Goal: Task Accomplishment & Management: Use online tool/utility

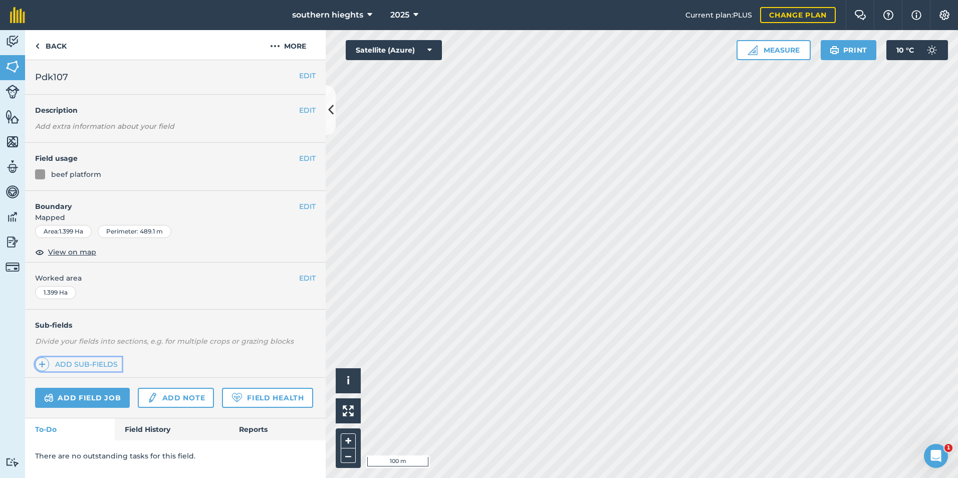
click at [87, 362] on link "Add sub-fields" at bounding box center [78, 364] width 87 height 14
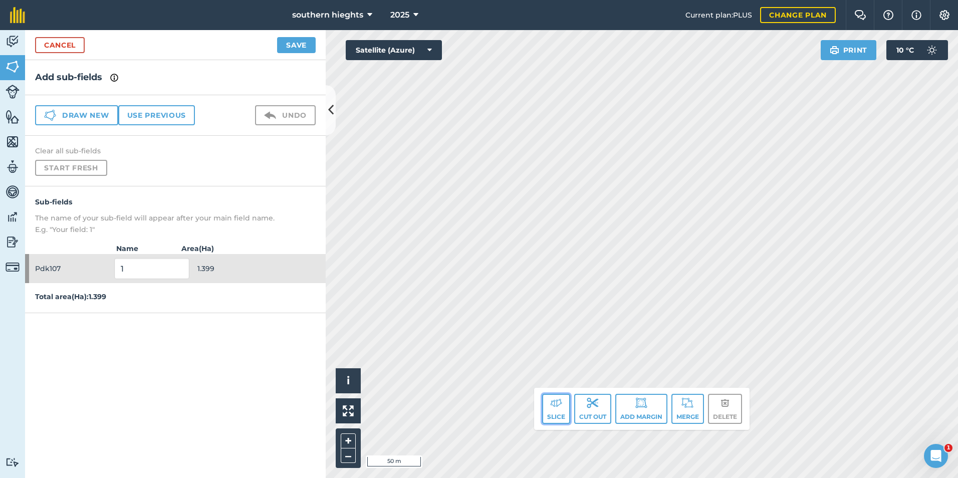
click at [560, 410] on button "Slice" at bounding box center [556, 409] width 28 height 30
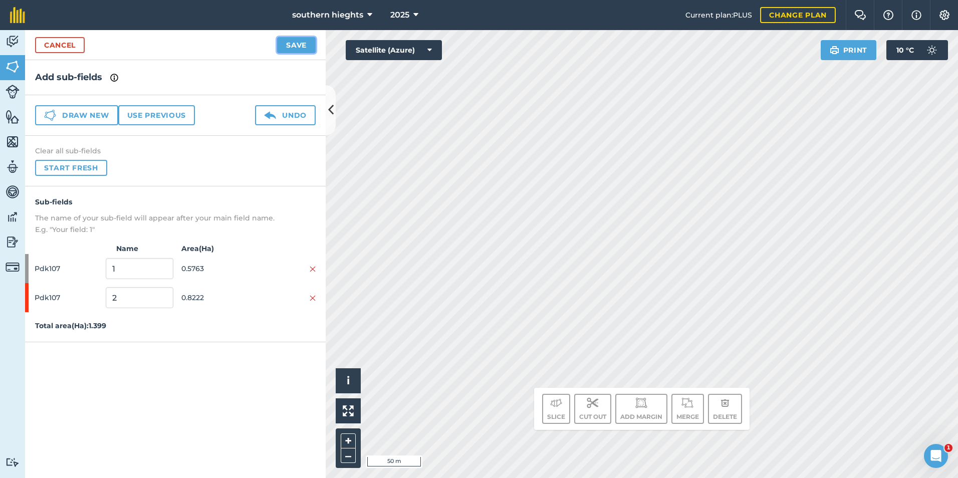
click at [285, 48] on button "Save" at bounding box center [296, 45] width 39 height 16
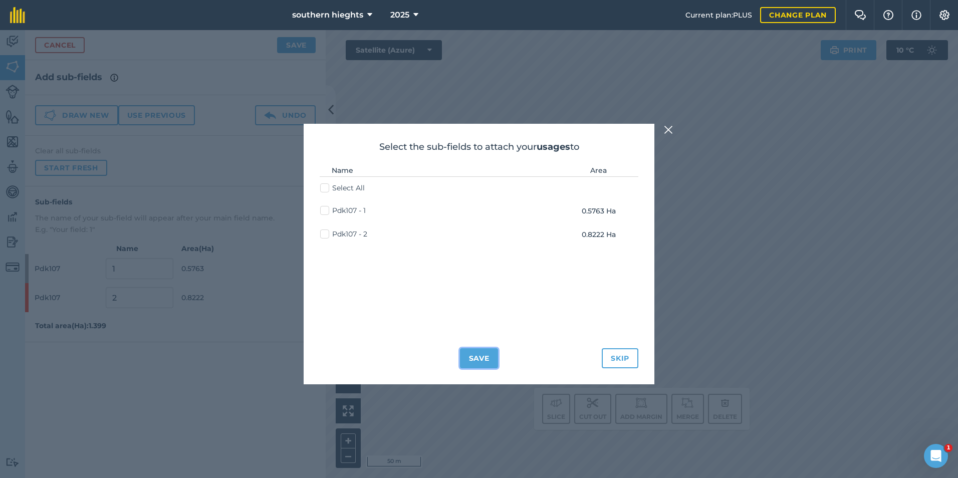
click at [487, 360] on button "Save" at bounding box center [479, 358] width 39 height 20
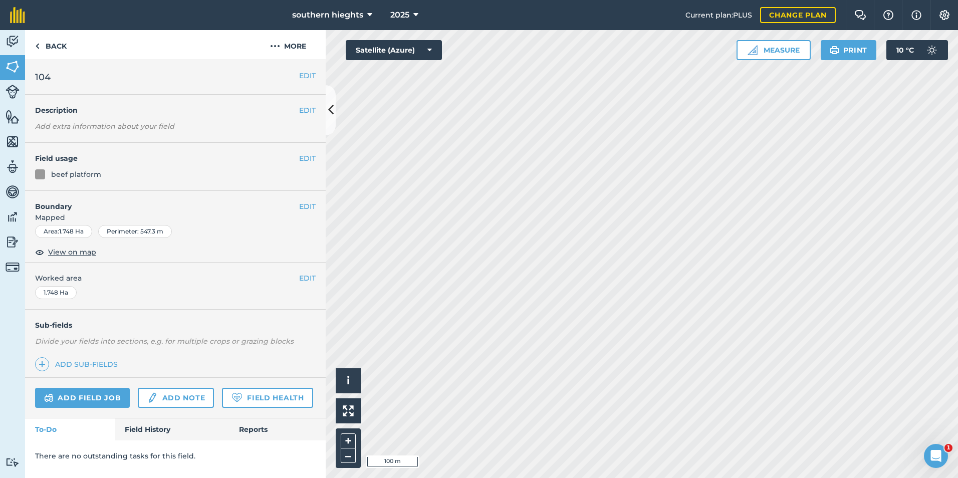
click at [627, 27] on div "southern hieghts 2025 Current plan : PLUS Change plan Farm Chat Help Info Setti…" at bounding box center [479, 239] width 958 height 478
